Goal: Navigation & Orientation: Find specific page/section

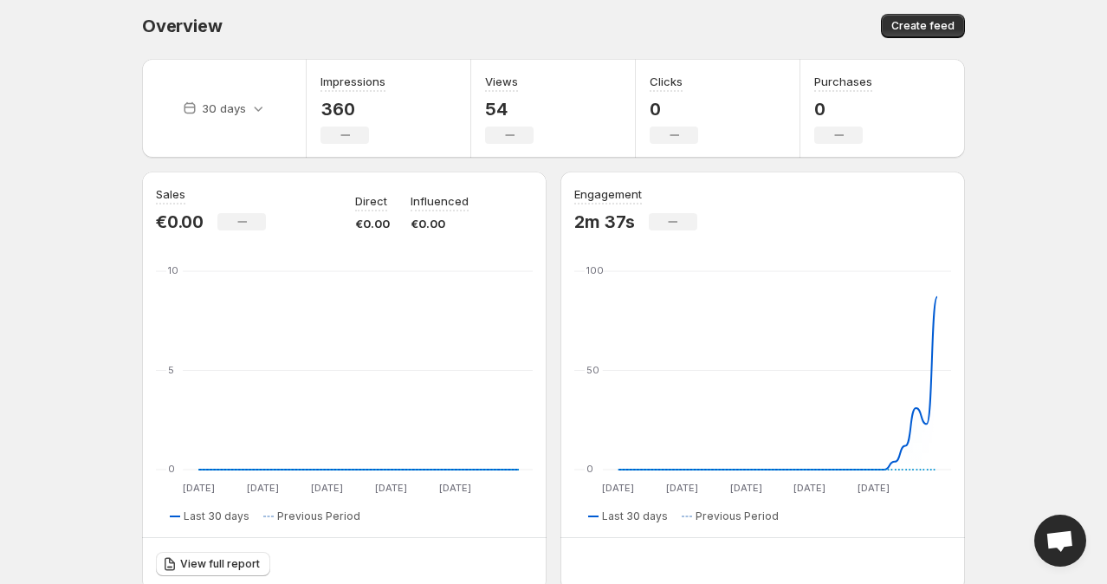
scroll to position [3, 0]
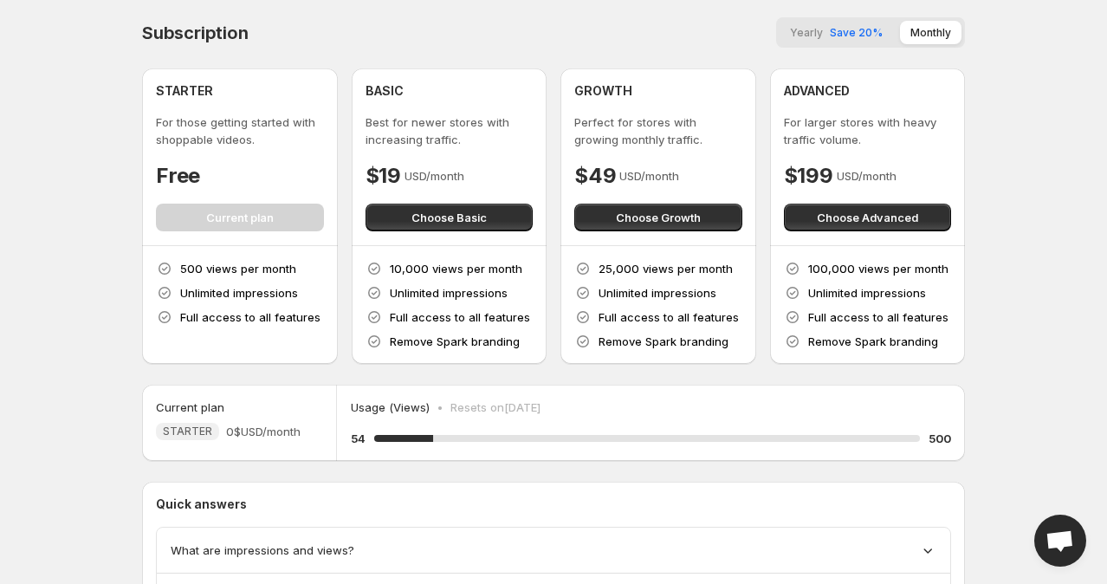
scroll to position [145, 0]
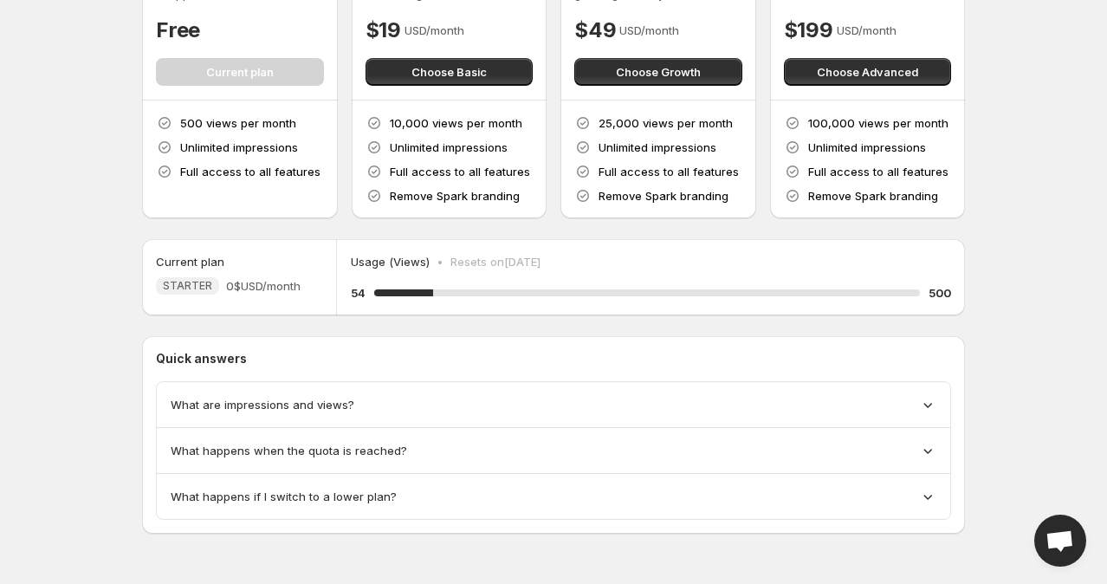
drag, startPoint x: 75, startPoint y: 303, endPoint x: 52, endPoint y: 306, distance: 23.5
click at [52, 306] on body "Home Feeds Videos Subscription Settings Subscription Yearly Save 20% Monthly ST…" at bounding box center [553, 147] width 1107 height 584
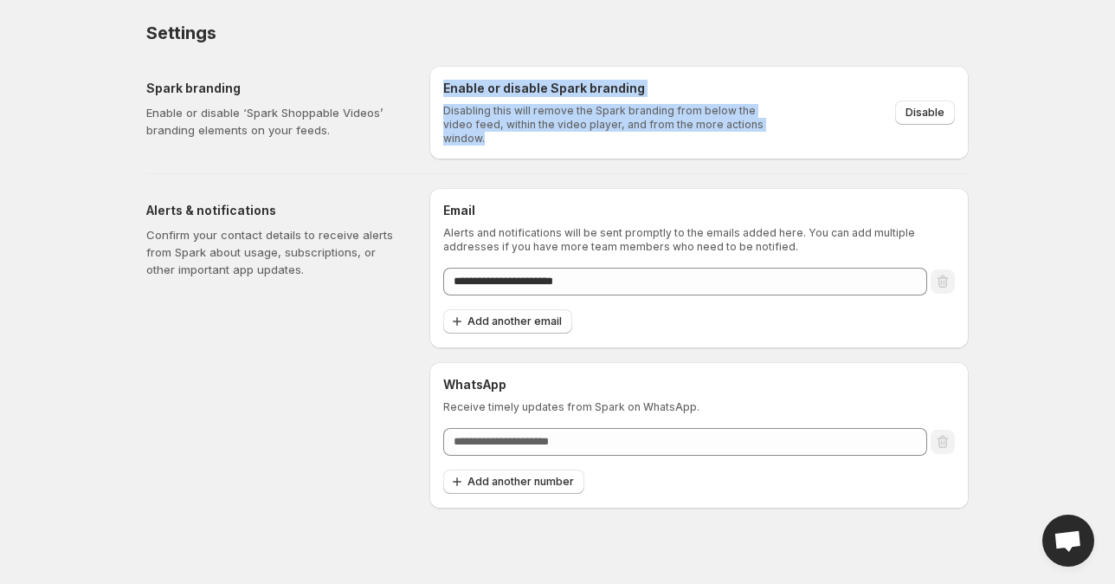
drag, startPoint x: 443, startPoint y: 82, endPoint x: 772, endPoint y: 137, distance: 333.5
click at [772, 137] on div "Enable or disable Spark branding Disabling this will remove the Spark branding …" at bounding box center [698, 113] width 539 height 94
copy div "Enable or disable Spark branding Disabling this will remove the Spark branding …"
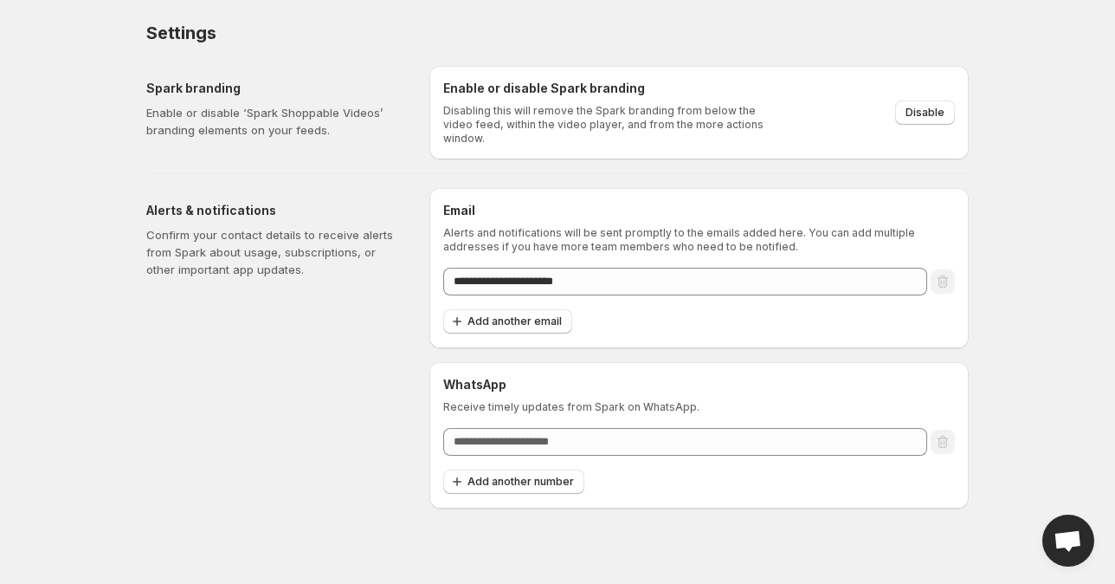
click at [820, 54] on div "Settings. This page is ready Settings" at bounding box center [557, 33] width 823 height 66
drag, startPoint x: 820, startPoint y: 54, endPoint x: 674, endPoint y: 49, distance: 146.4
click at [674, 49] on div "Settings. This page is ready Settings" at bounding box center [557, 33] width 823 height 66
click at [907, 113] on button "Disable" at bounding box center [925, 112] width 60 height 24
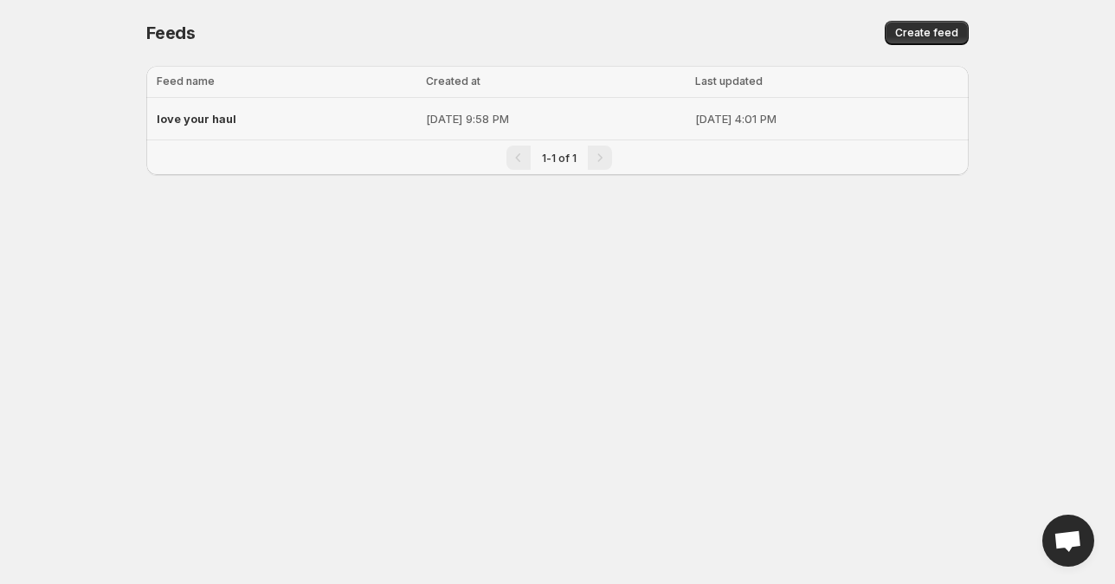
click at [292, 126] on div "love your haul" at bounding box center [286, 118] width 259 height 31
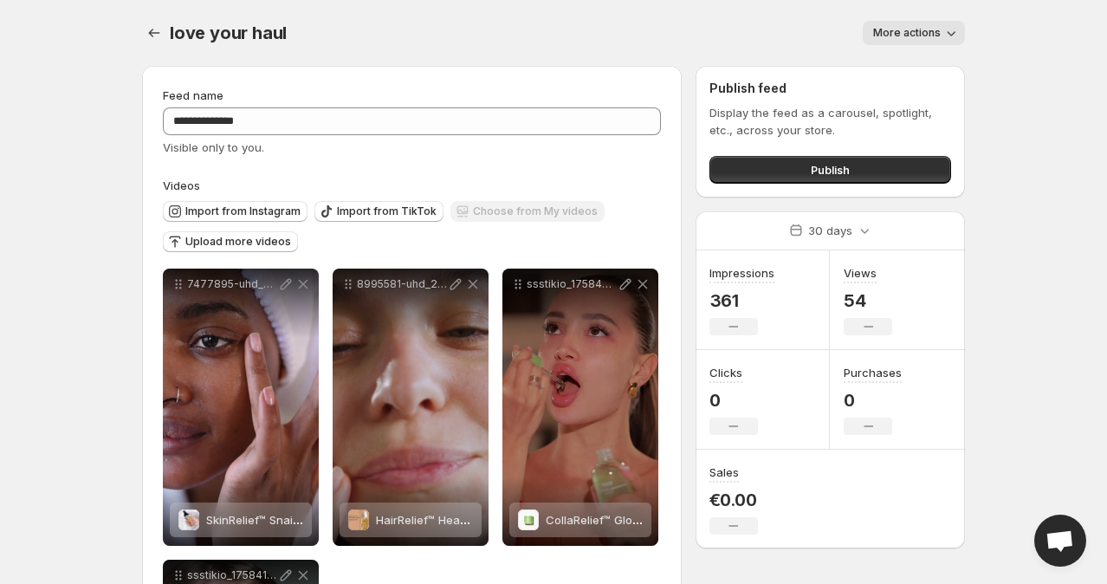
click at [889, 33] on span "More actions" at bounding box center [907, 33] width 68 height 14
click at [1036, 529] on span "Open chat" at bounding box center [1060, 540] width 52 height 52
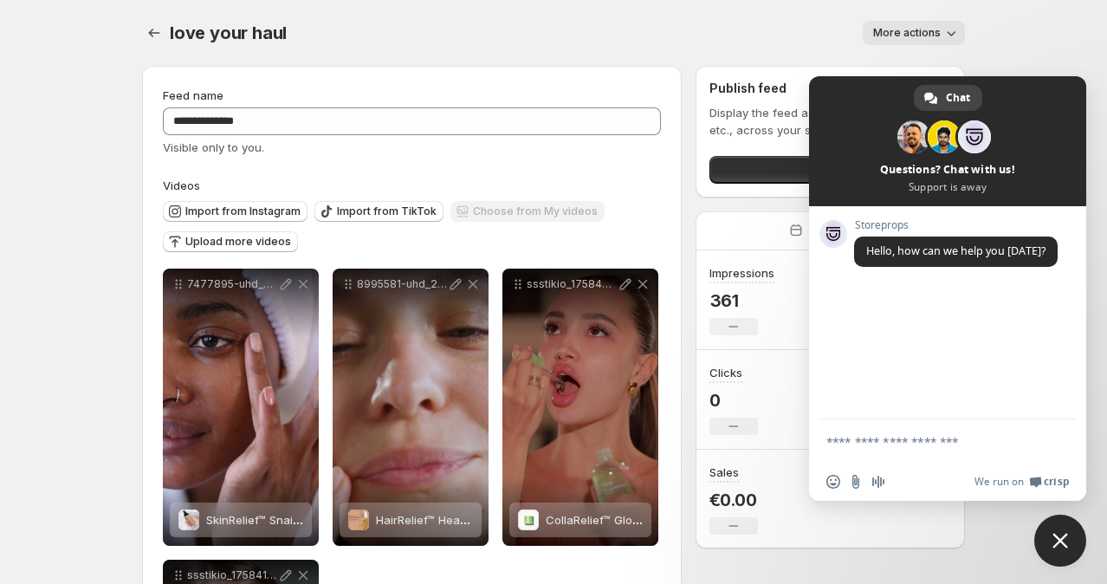
click at [929, 443] on textarea "Compose your message..." at bounding box center [928, 442] width 204 height 16
type textarea "**********"
click at [1041, 436] on span "Send" at bounding box center [1055, 438] width 29 height 29
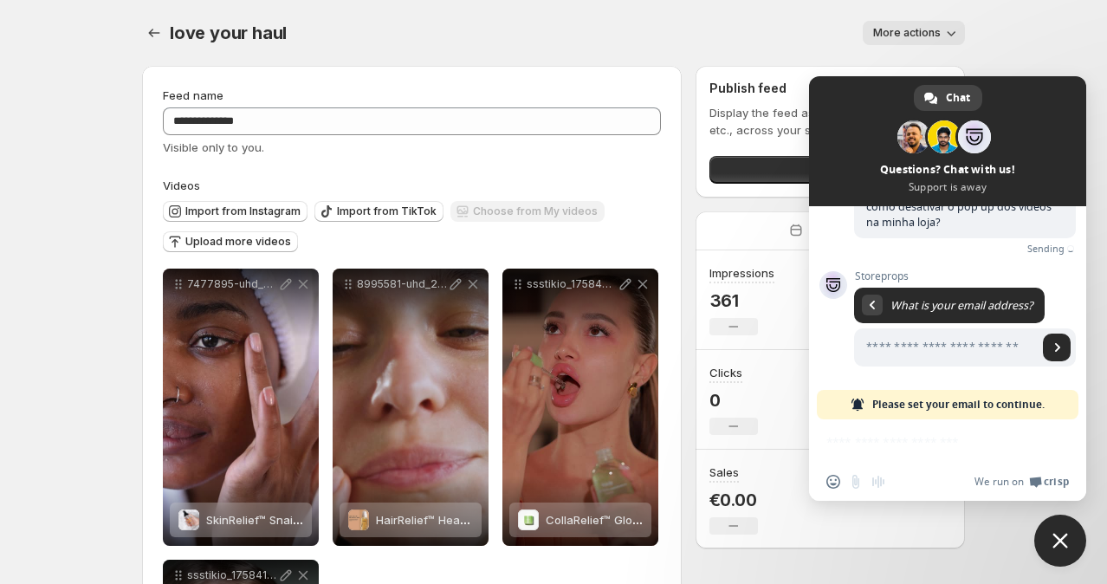
scroll to position [100, 0]
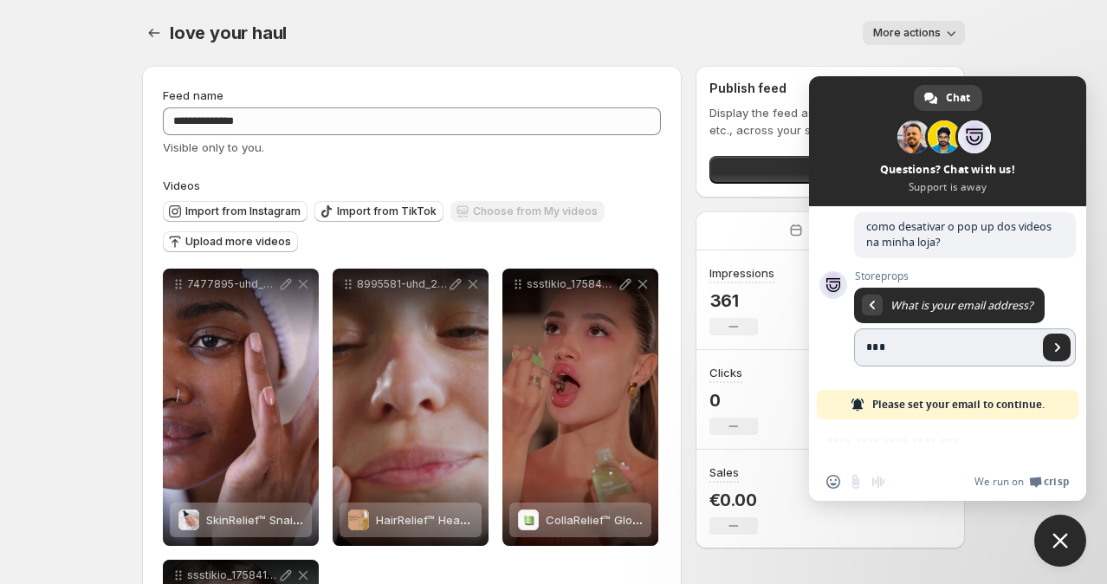
type input "**********"
click at [1053, 345] on span "Send" at bounding box center [1057, 347] width 9 height 9
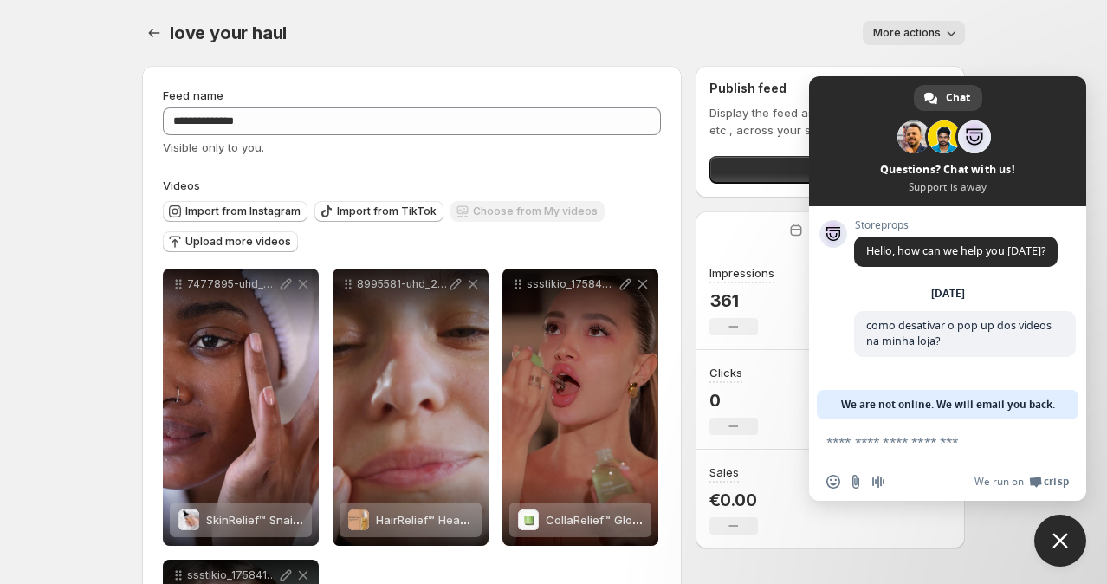
scroll to position [0, 0]
click at [1061, 545] on span "Close chat" at bounding box center [1060, 541] width 16 height 16
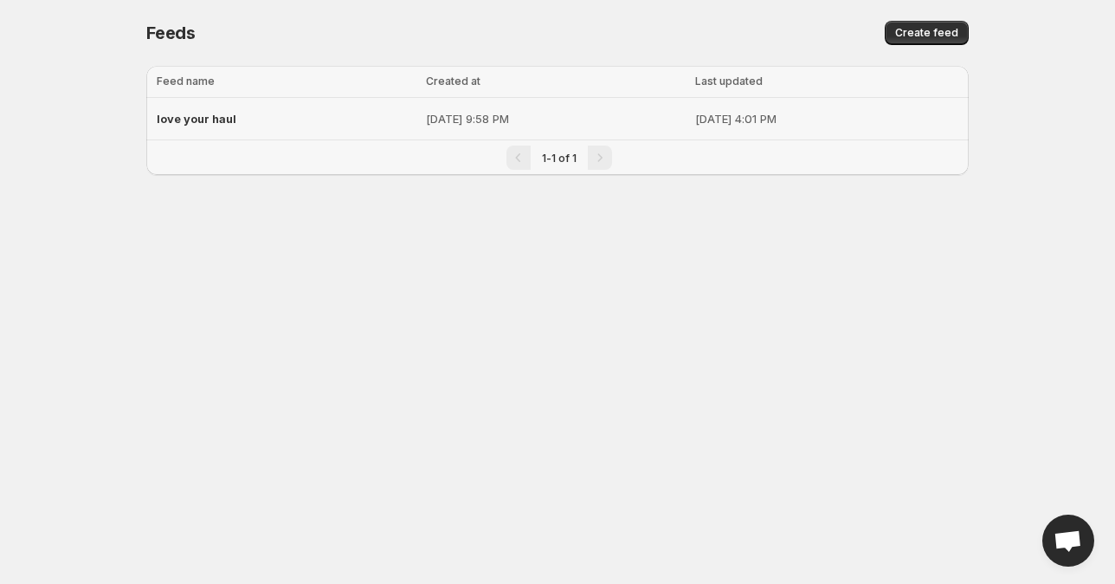
click at [232, 117] on span "love your haul" at bounding box center [197, 119] width 80 height 14
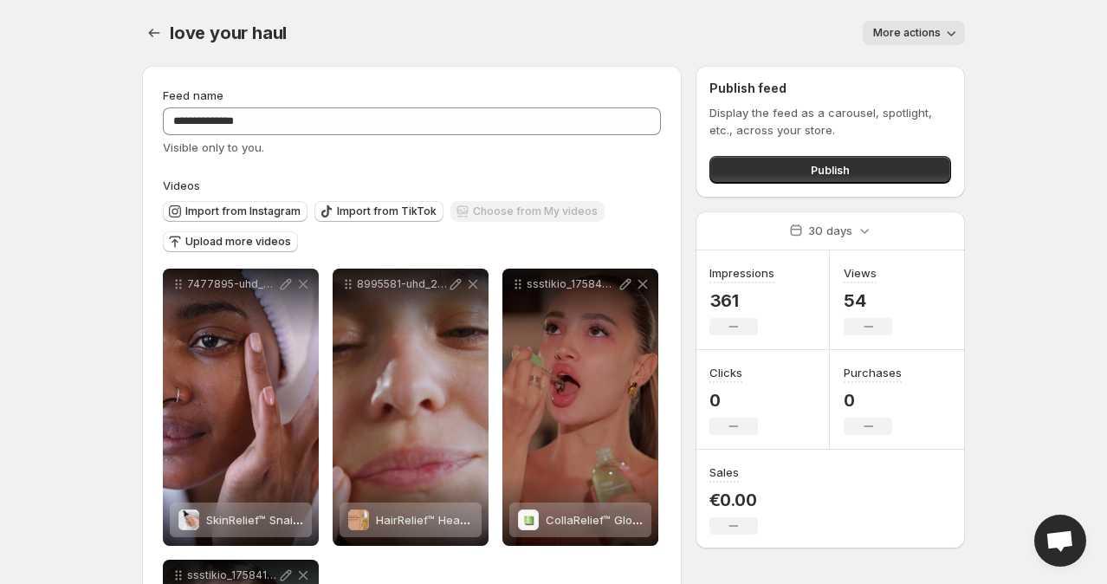
scroll to position [295, 0]
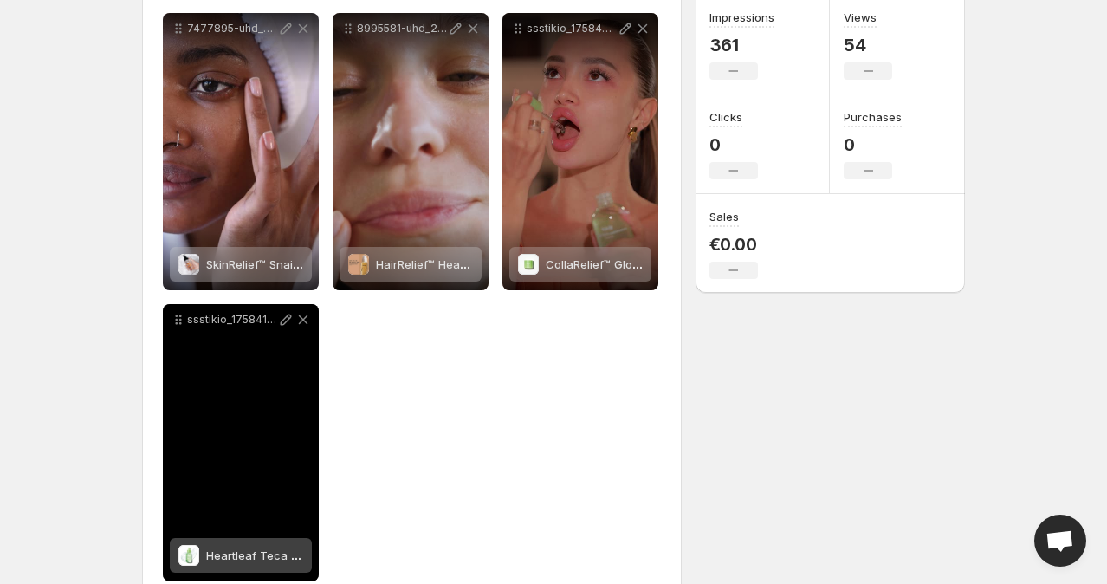
scroll to position [0, 0]
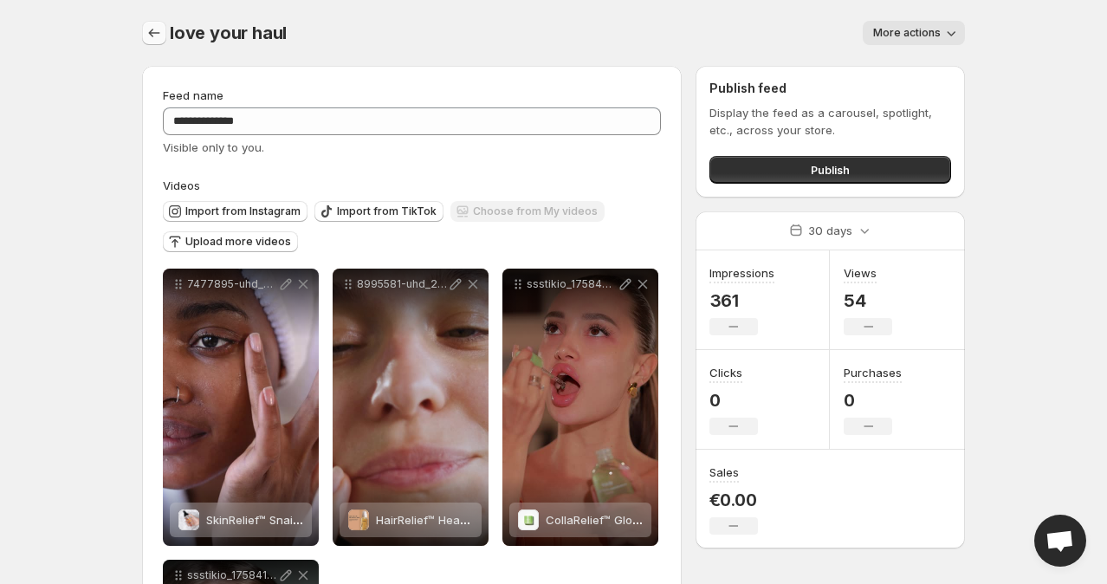
click at [151, 36] on icon "Settings" at bounding box center [153, 32] width 17 height 17
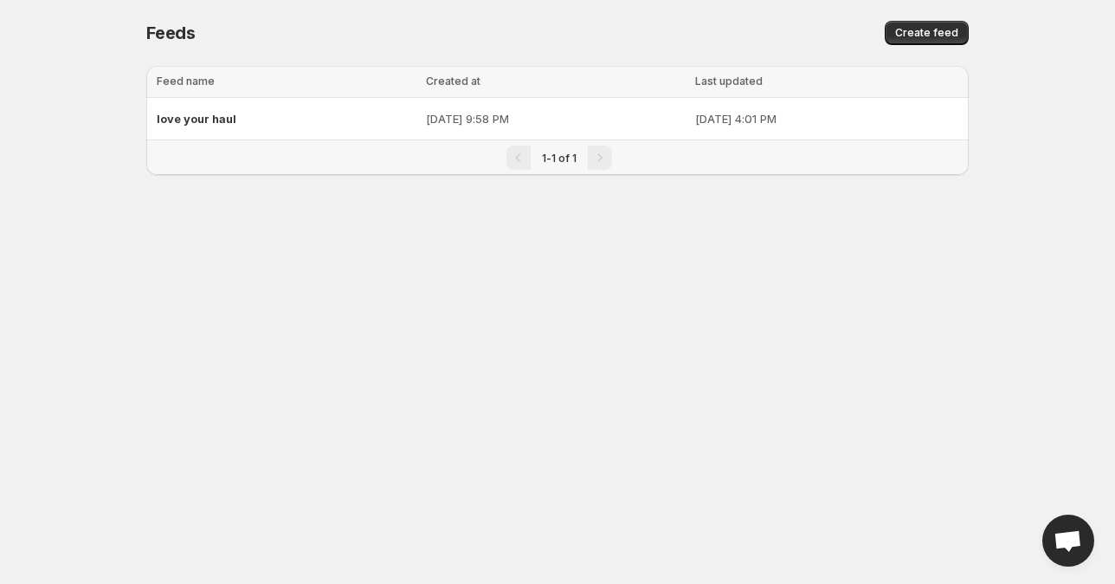
click at [612, 370] on body "Home Feeds Videos Subscription Settings Feeds. This page is ready Feeds Create …" at bounding box center [557, 292] width 1115 height 584
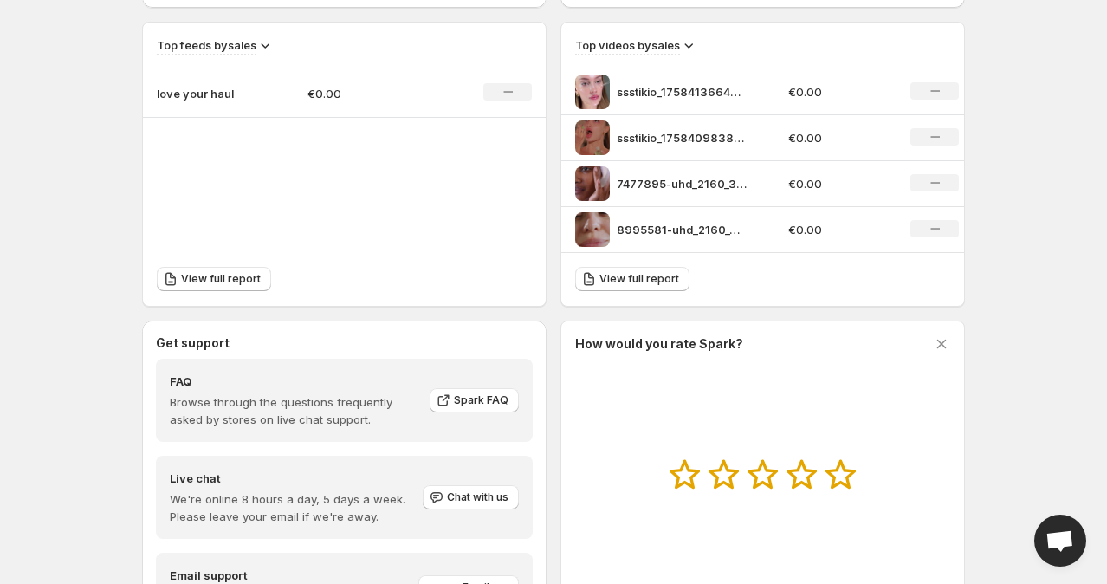
scroll to position [462, 0]
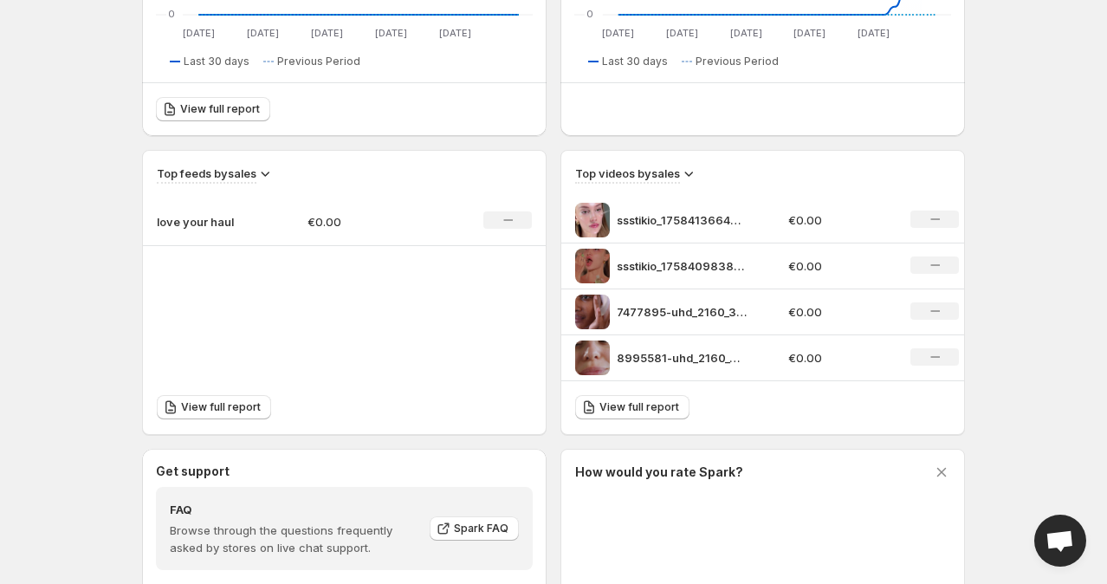
click at [936, 218] on icon at bounding box center [935, 219] width 10 height 2
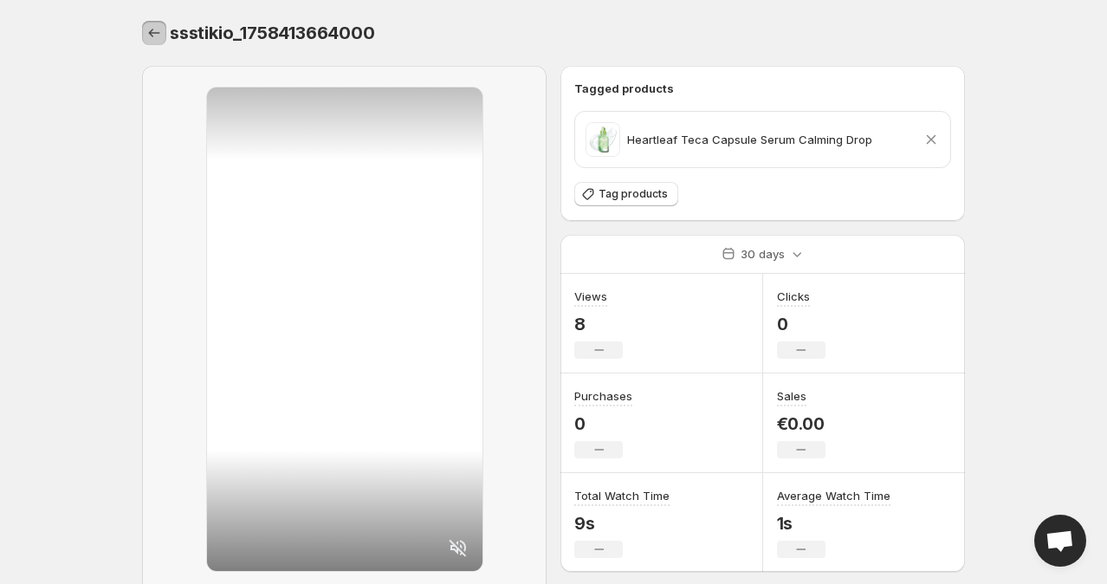
click at [156, 32] on icon "Settings" at bounding box center [153, 32] width 17 height 17
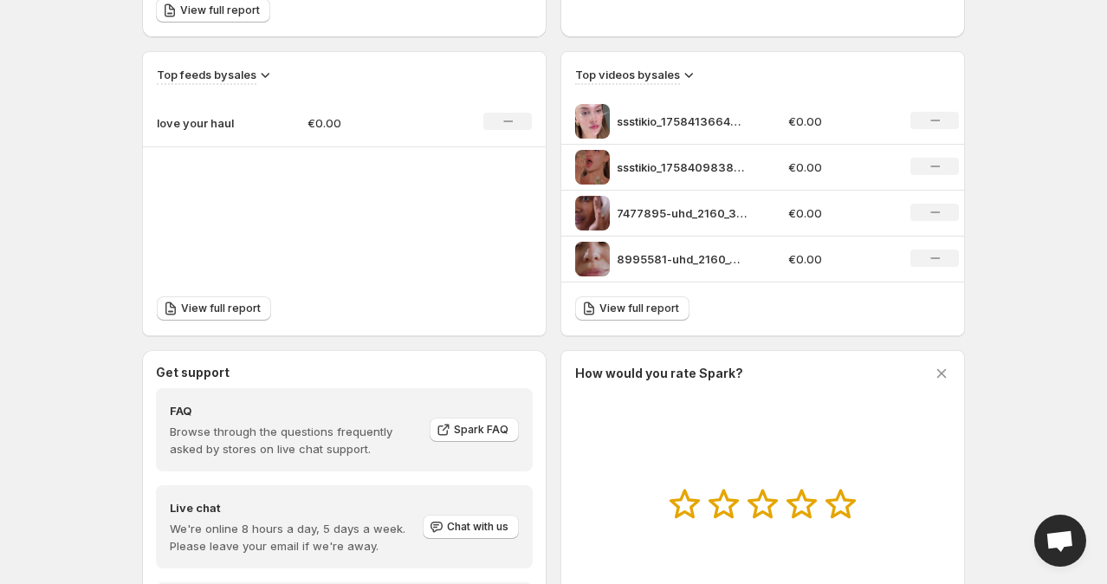
scroll to position [465, 0]
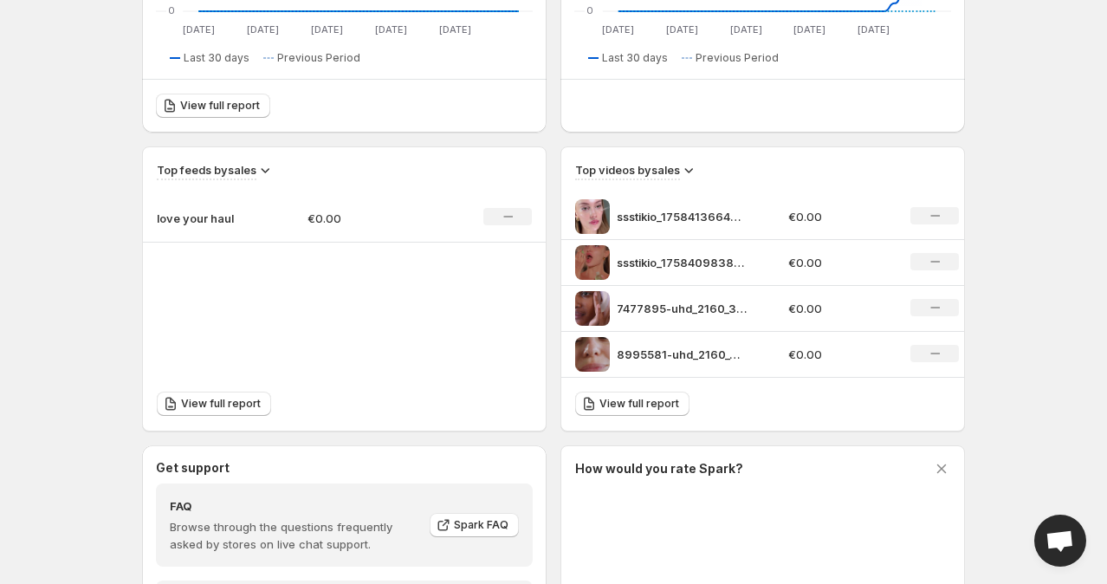
click at [920, 255] on div "No change" at bounding box center [934, 261] width 48 height 17
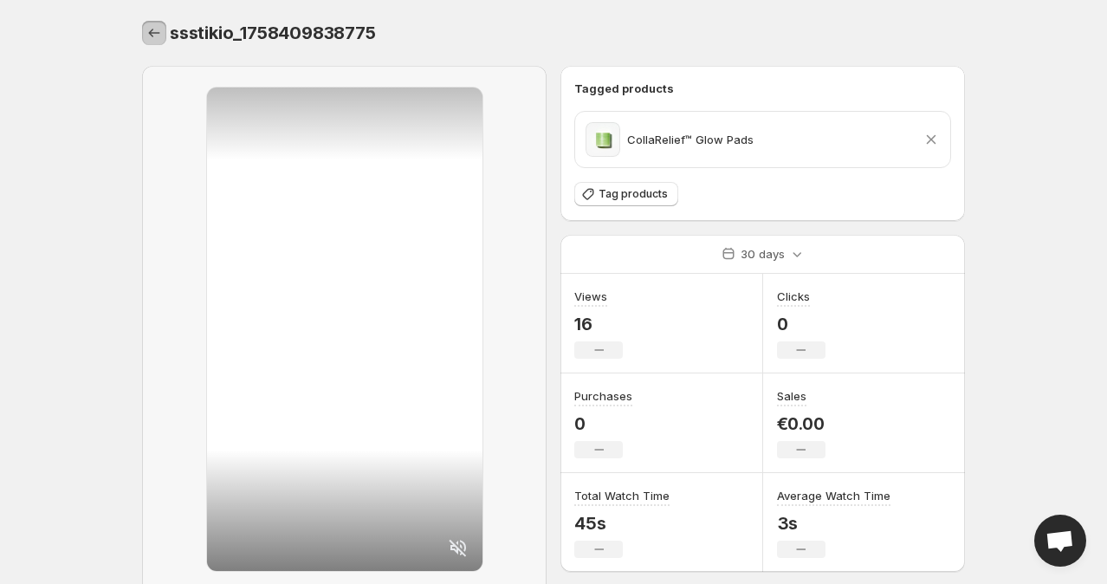
click at [159, 40] on icon "Settings" at bounding box center [153, 32] width 17 height 17
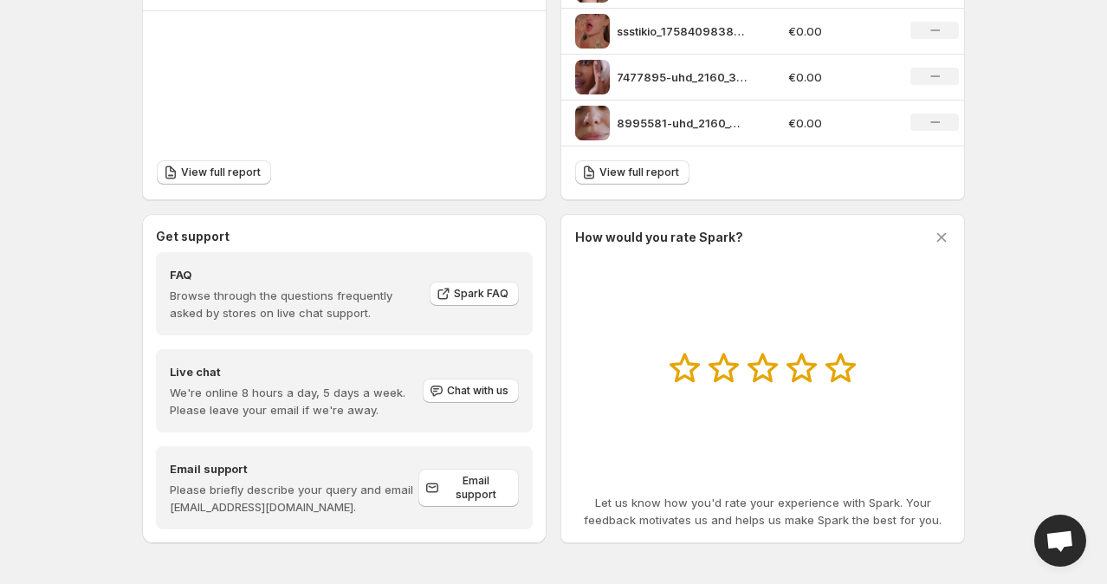
scroll to position [465, 0]
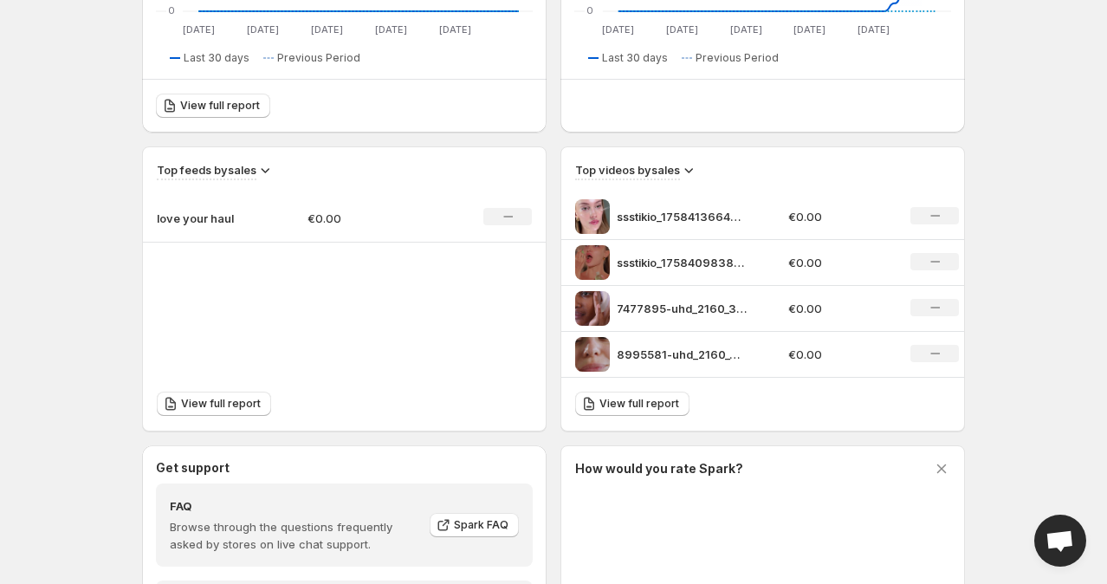
click at [935, 306] on icon "No change" at bounding box center [935, 307] width 10 height 14
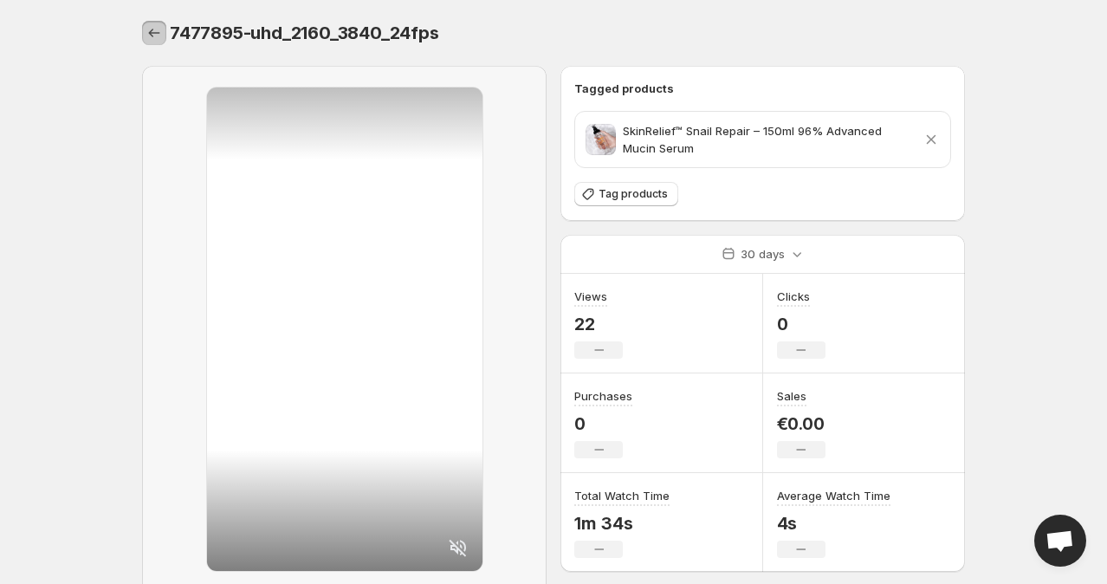
click at [153, 35] on icon "Settings" at bounding box center [153, 32] width 17 height 17
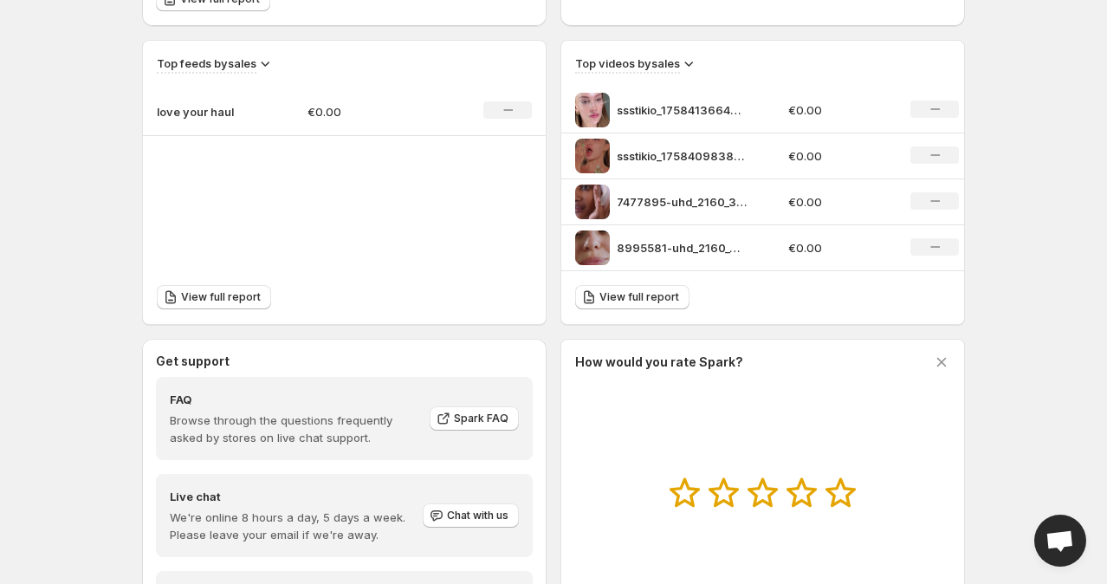
scroll to position [696, 0]
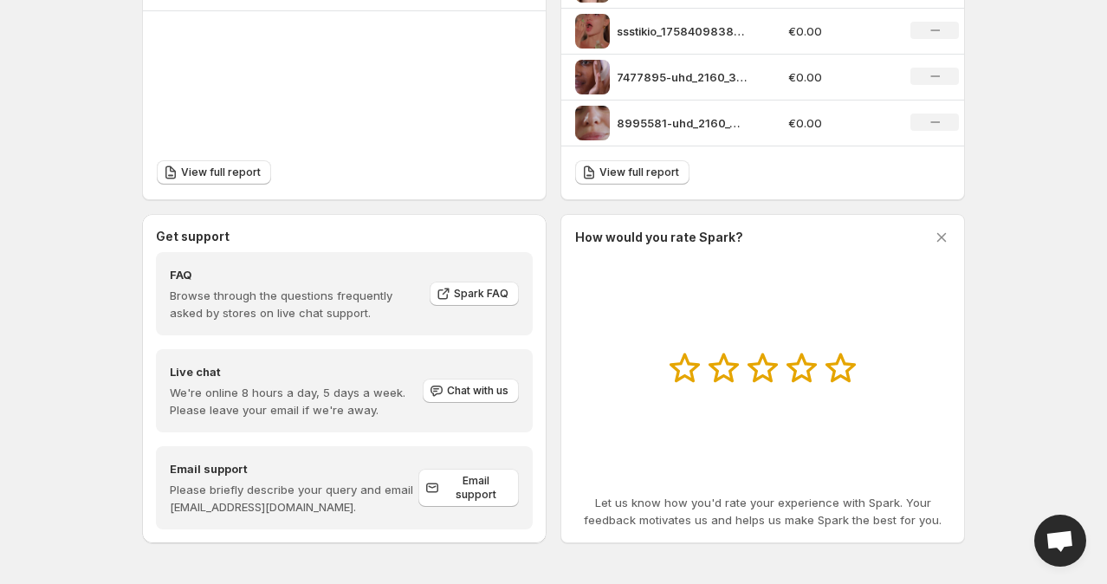
click at [933, 124] on icon "No change" at bounding box center [935, 122] width 10 height 14
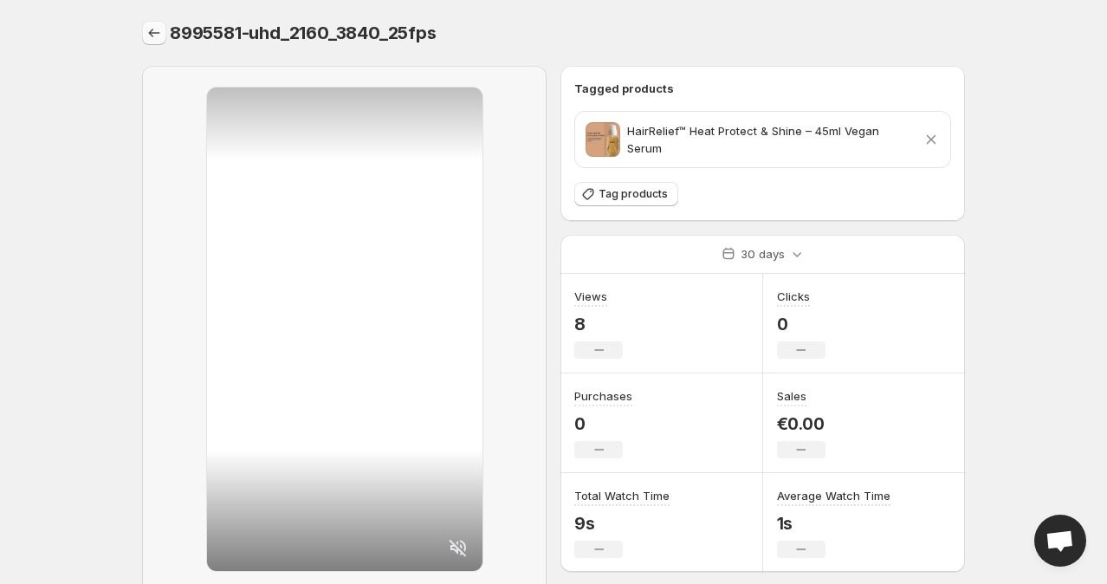
click at [153, 36] on icon "Settings" at bounding box center [153, 32] width 17 height 17
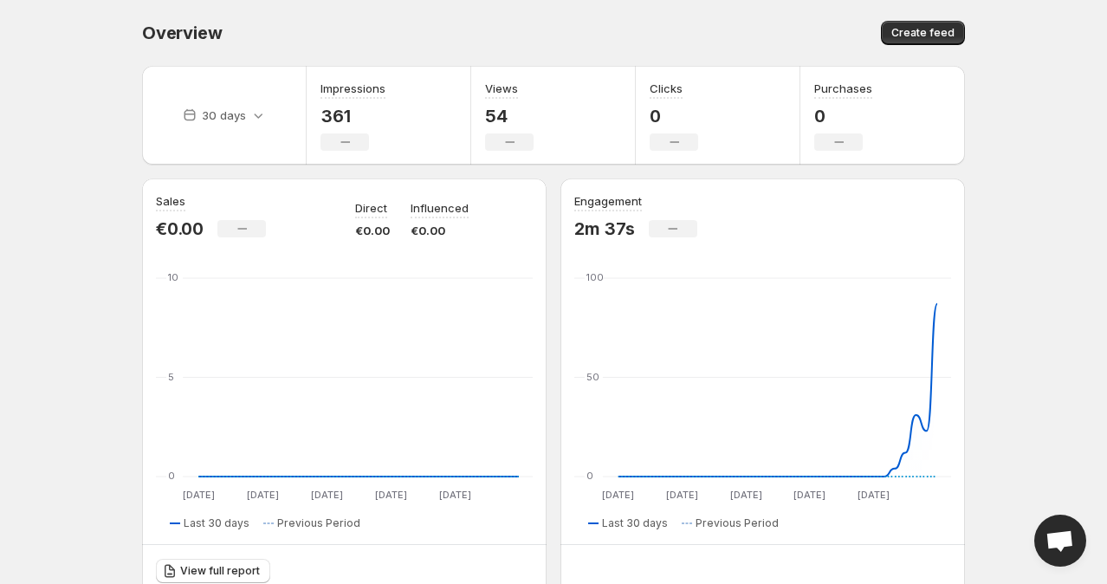
click at [1016, 170] on body "Home Feeds Videos Subscription Settings Overview. This page is ready Overview C…" at bounding box center [553, 292] width 1107 height 584
click at [1016, 155] on body "Home Feeds Videos Subscription Settings Overview. This page is ready Overview C…" at bounding box center [553, 292] width 1107 height 584
